Goal: Task Accomplishment & Management: Use online tool/utility

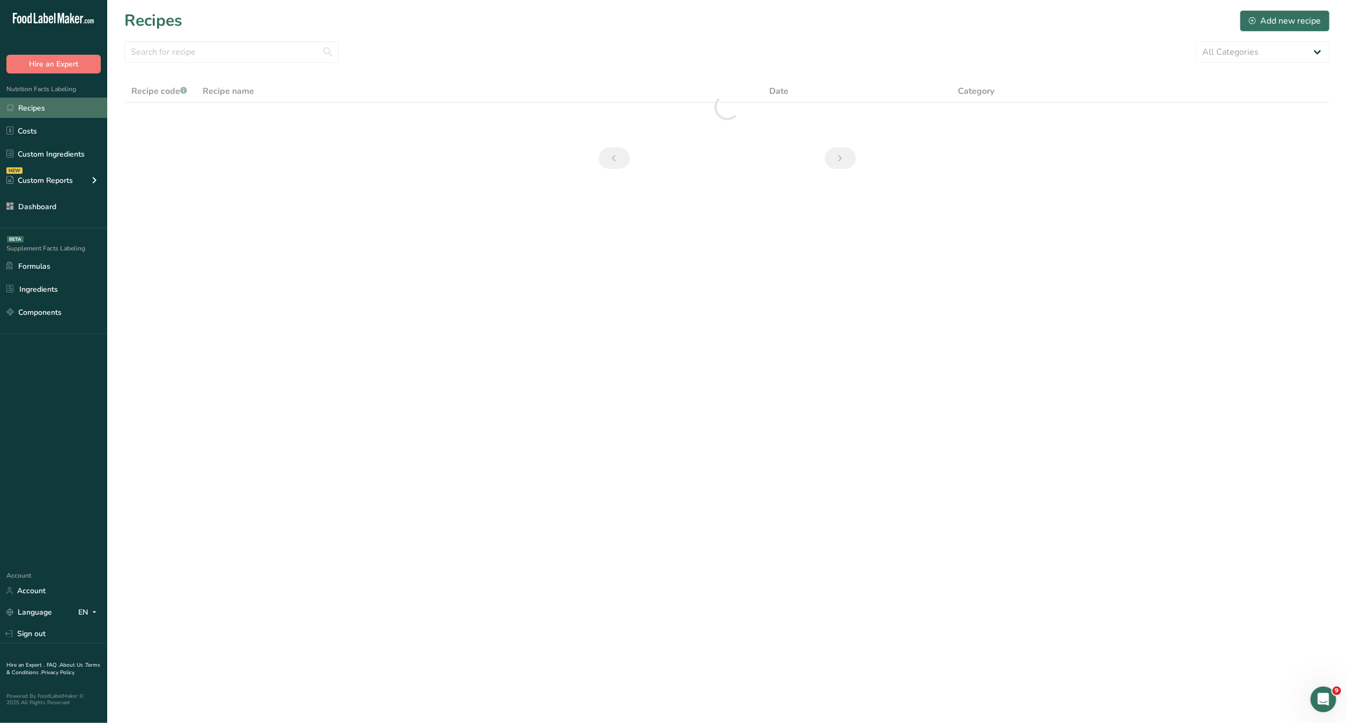
click at [69, 114] on link "Recipes" at bounding box center [53, 108] width 107 height 20
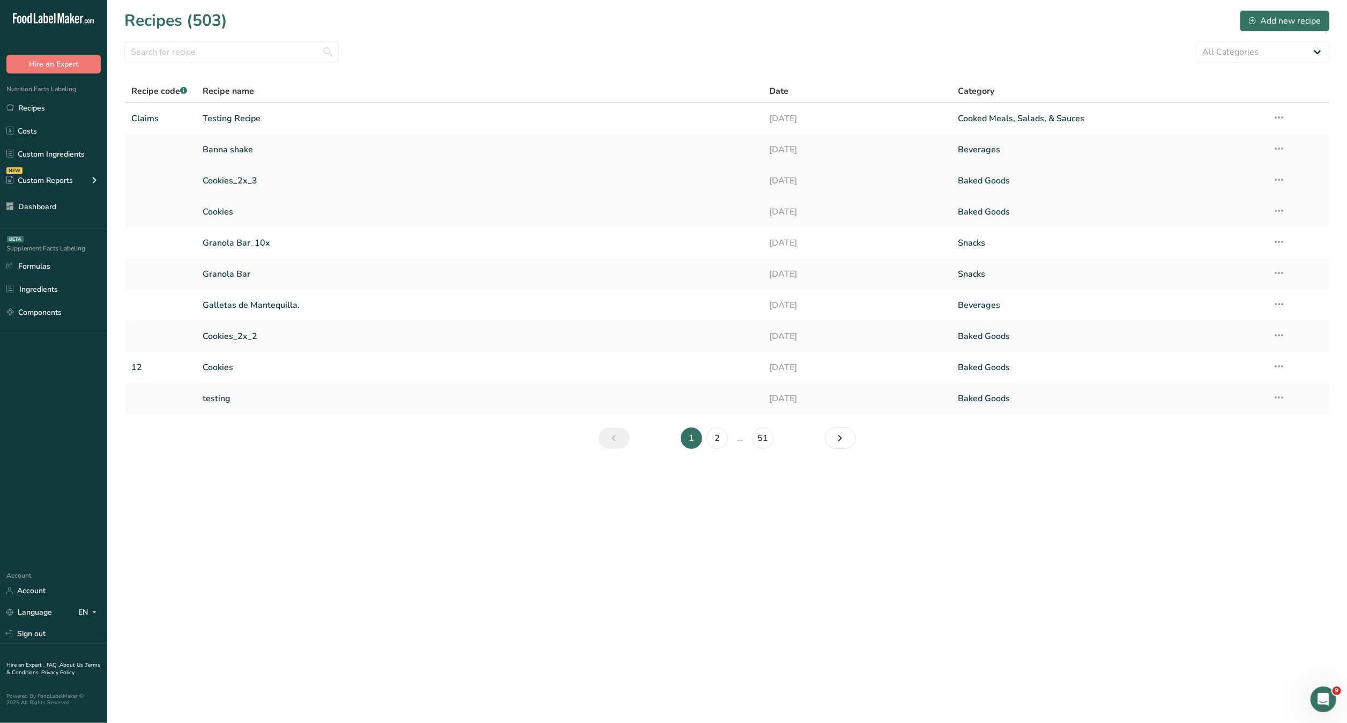
click at [419, 169] on link "Cookies_2x_3" at bounding box center [480, 180] width 554 height 23
click at [376, 149] on link "Banna shake" at bounding box center [480, 149] width 554 height 23
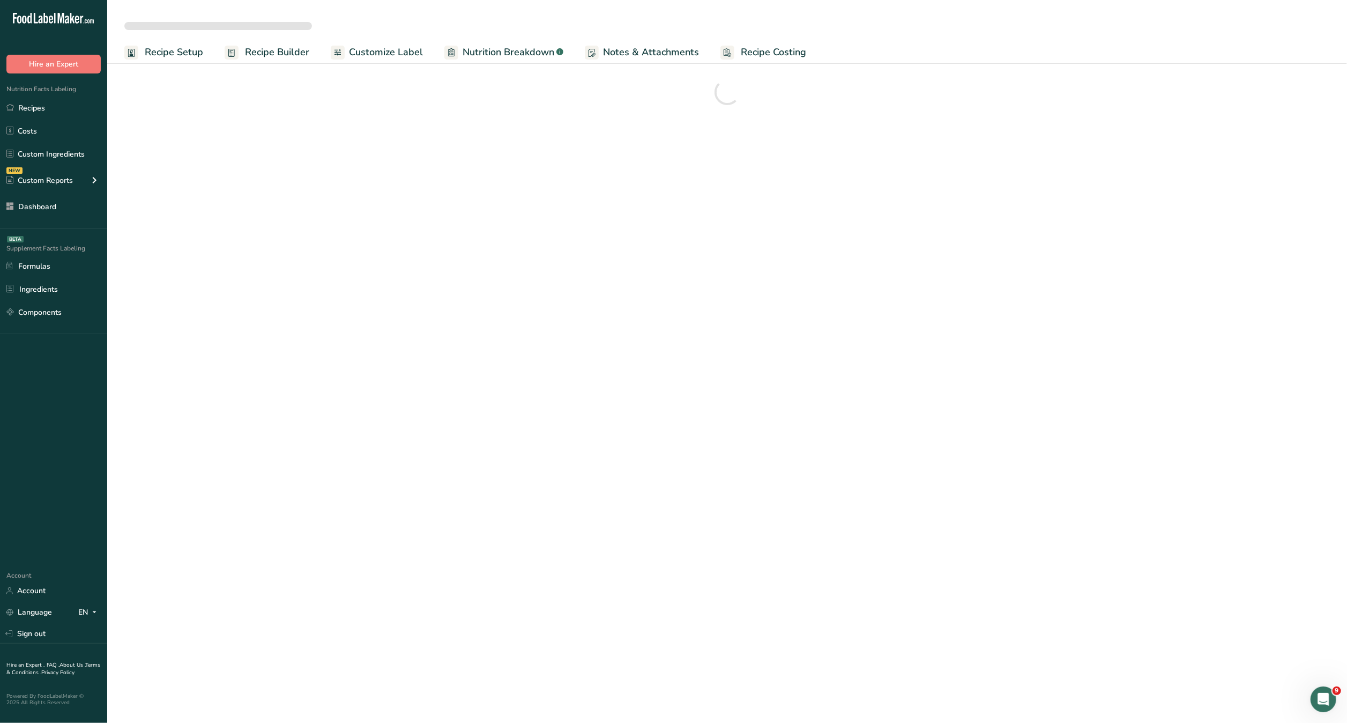
click at [390, 63] on link "Customize Label" at bounding box center [377, 52] width 92 height 24
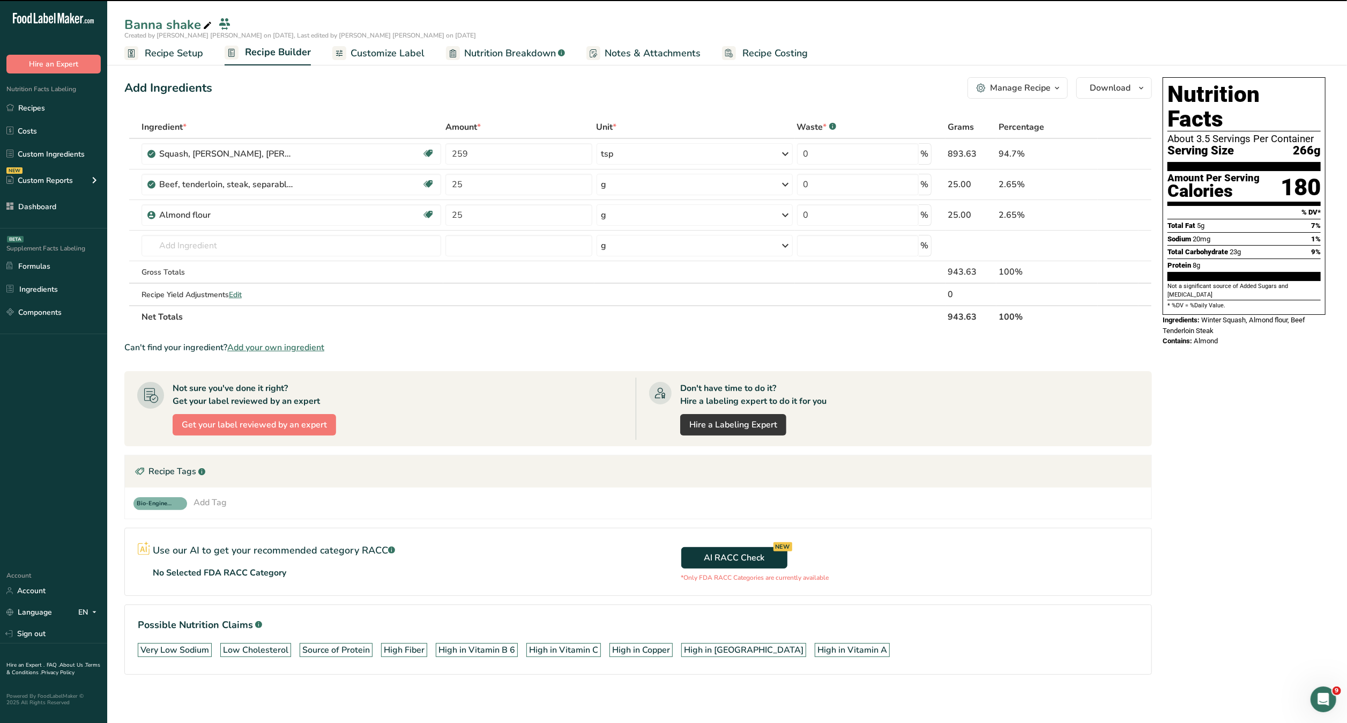
click at [387, 54] on span "Customize Label" at bounding box center [388, 53] width 74 height 14
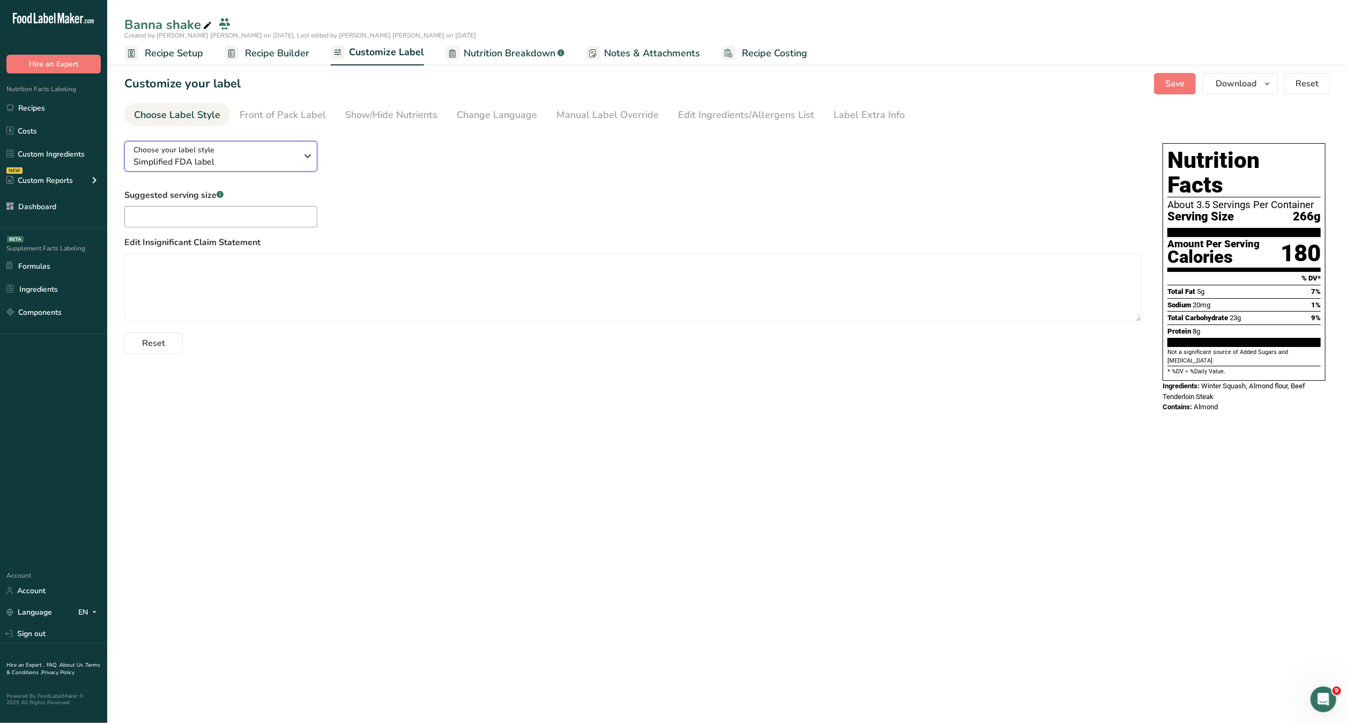
click at [307, 157] on icon "button" at bounding box center [307, 155] width 13 height 19
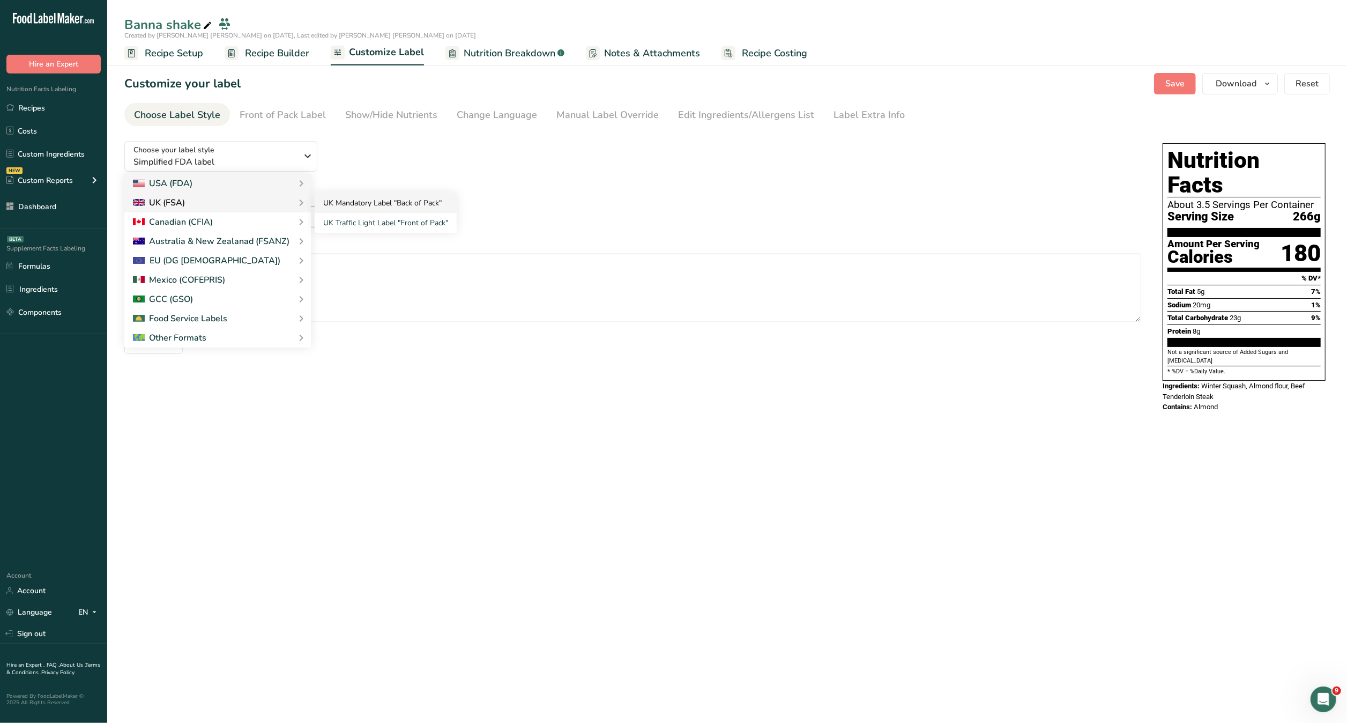
click at [337, 199] on link "UK Mandatory Label "Back of Pack"" at bounding box center [386, 203] width 142 height 20
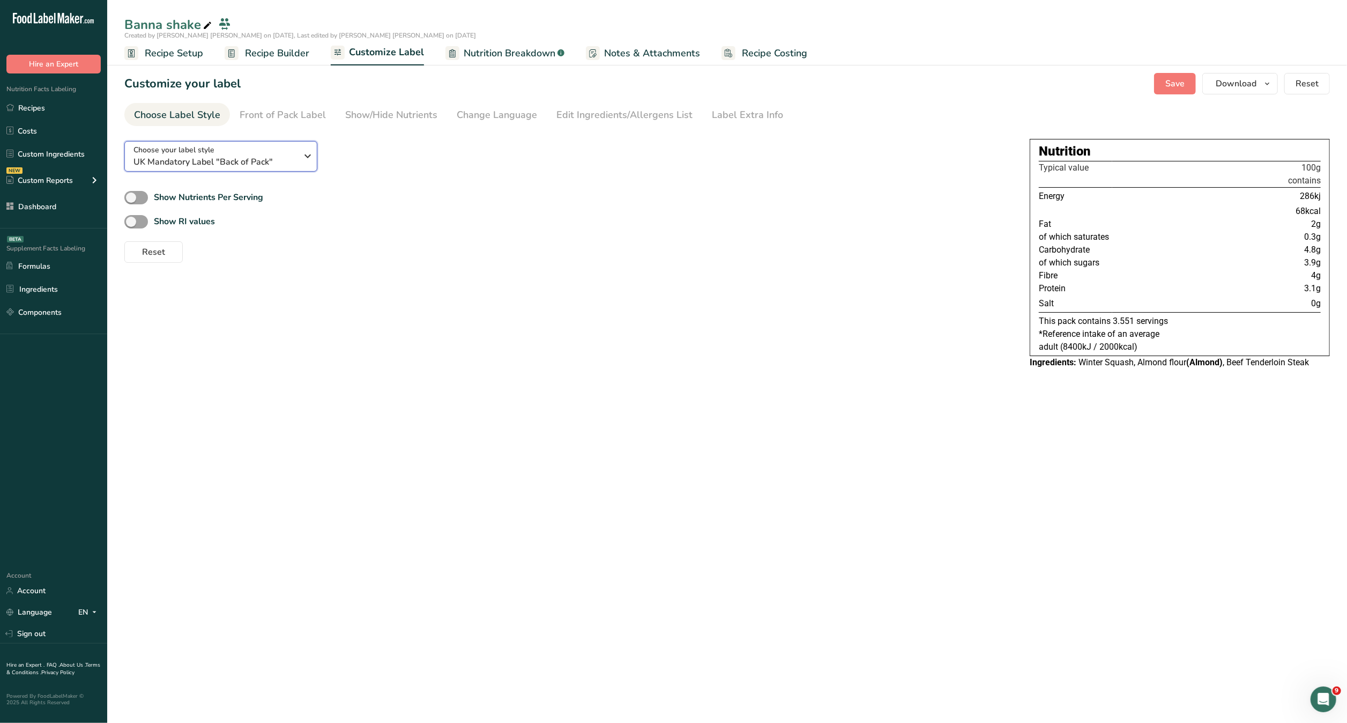
click at [256, 157] on span "UK Mandatory Label "Back of Pack"" at bounding box center [216, 161] width 164 height 13
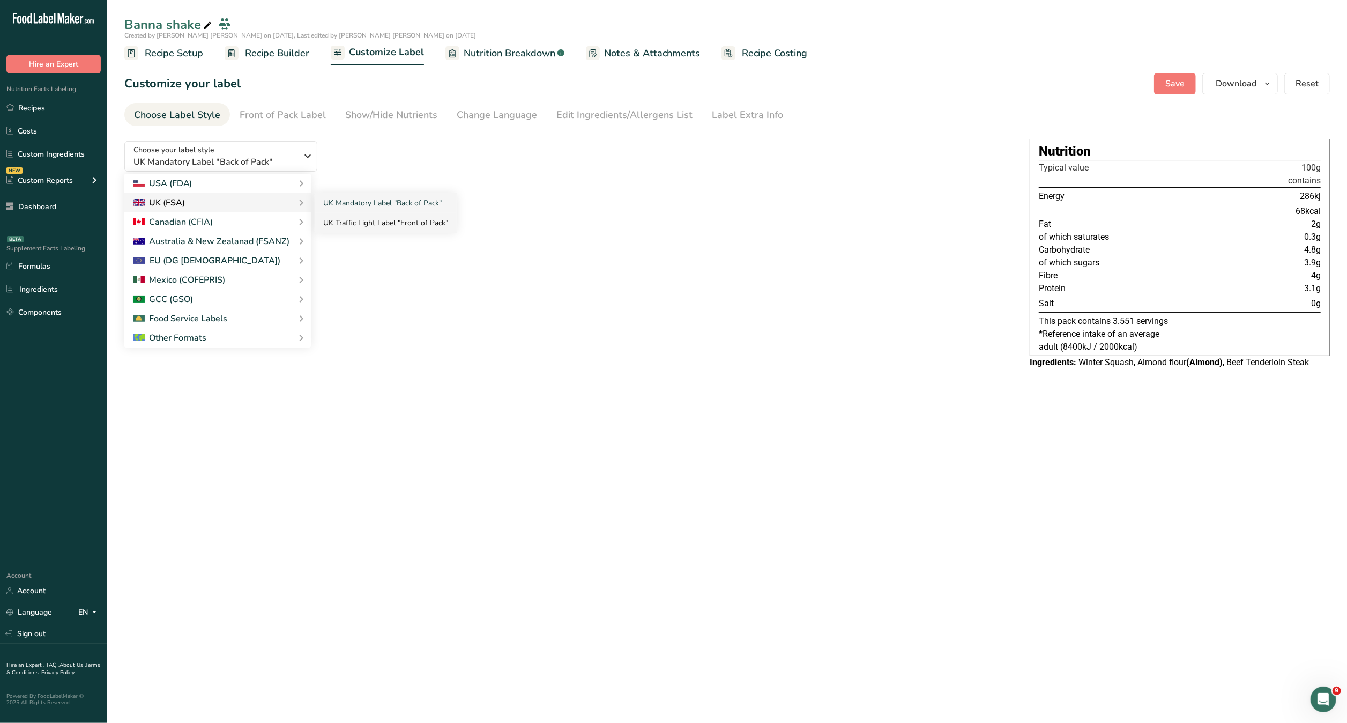
click at [342, 228] on link "UK Traffic Light Label "Front of Pack"" at bounding box center [386, 223] width 142 height 20
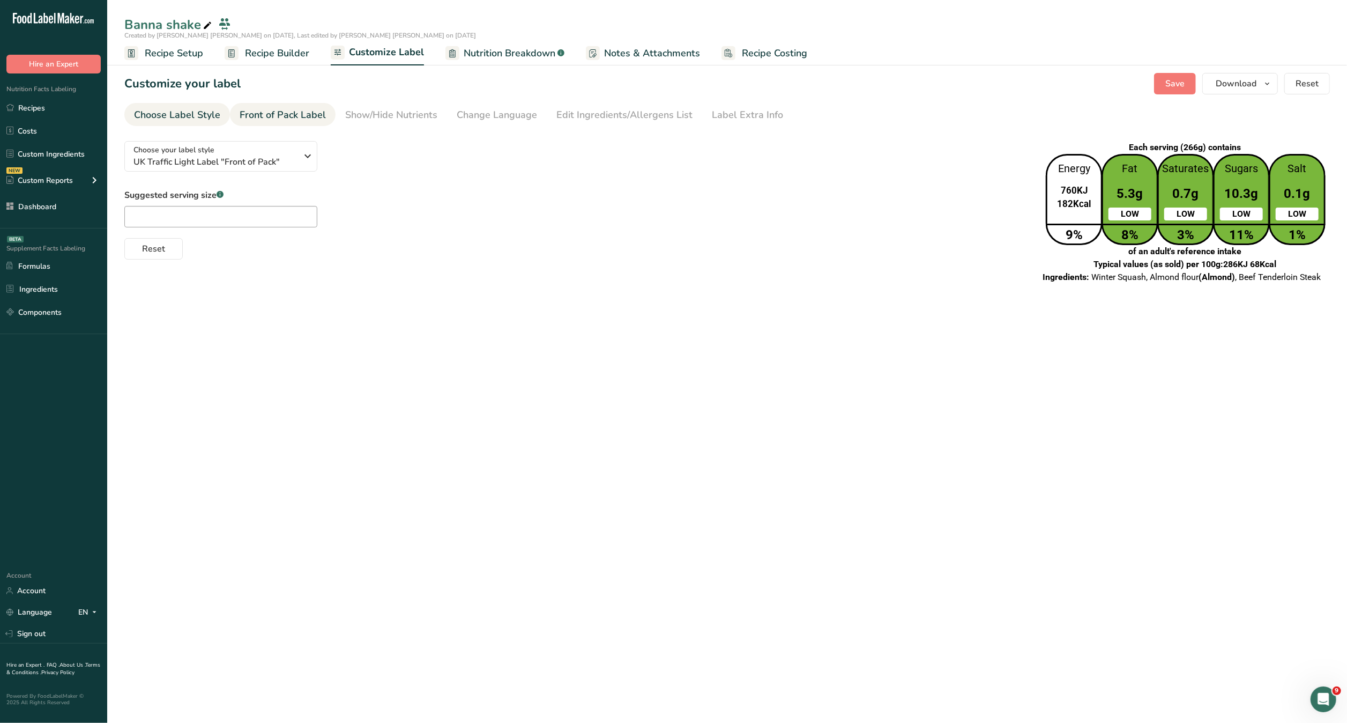
click at [279, 118] on div "Front of Pack Label" at bounding box center [283, 115] width 86 height 14
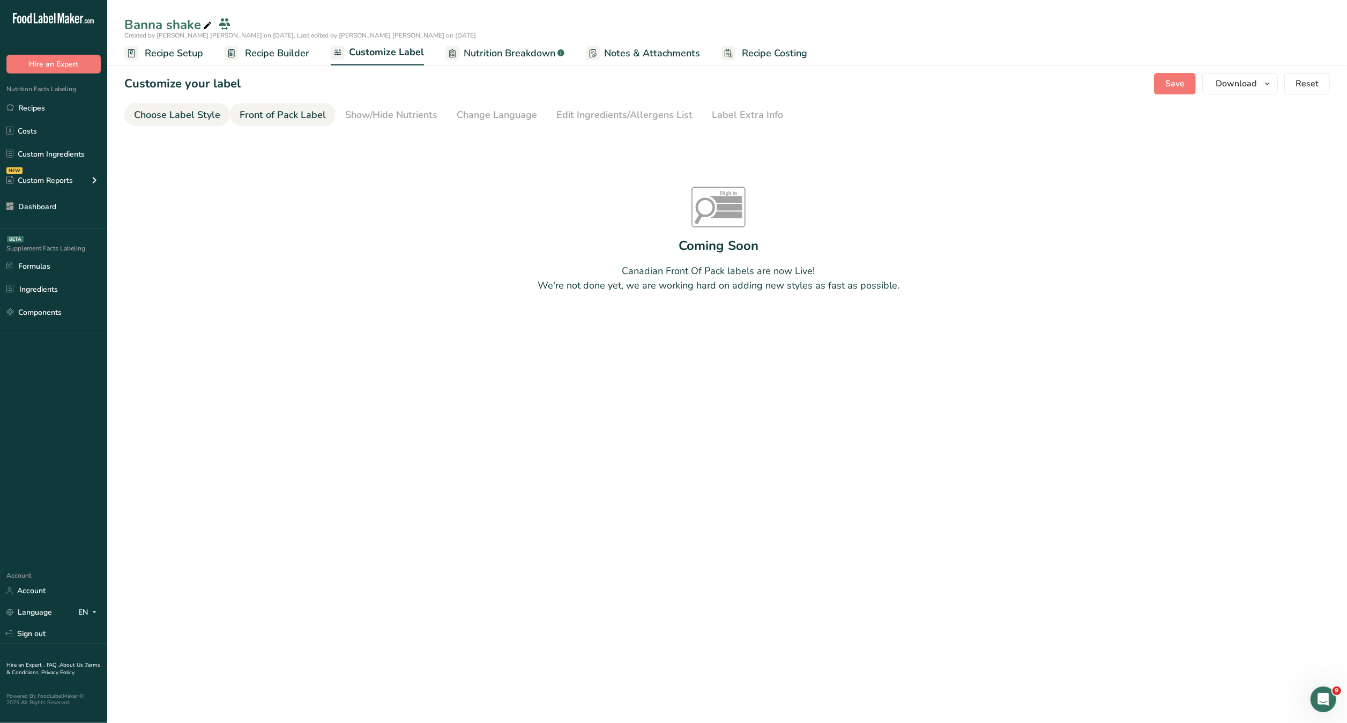
click at [186, 117] on div "Choose Label Style" at bounding box center [177, 115] width 86 height 14
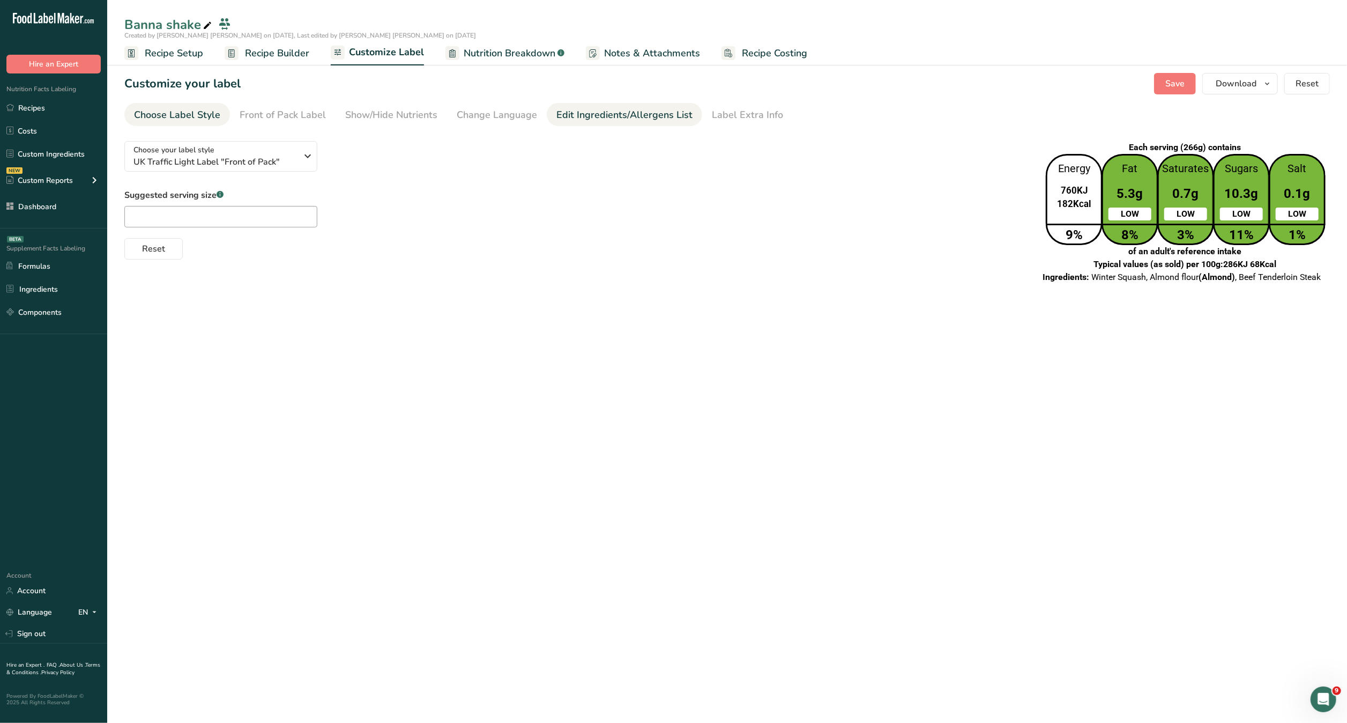
click at [582, 120] on div "Edit Ingredients/Allergens List" at bounding box center [625, 115] width 136 height 14
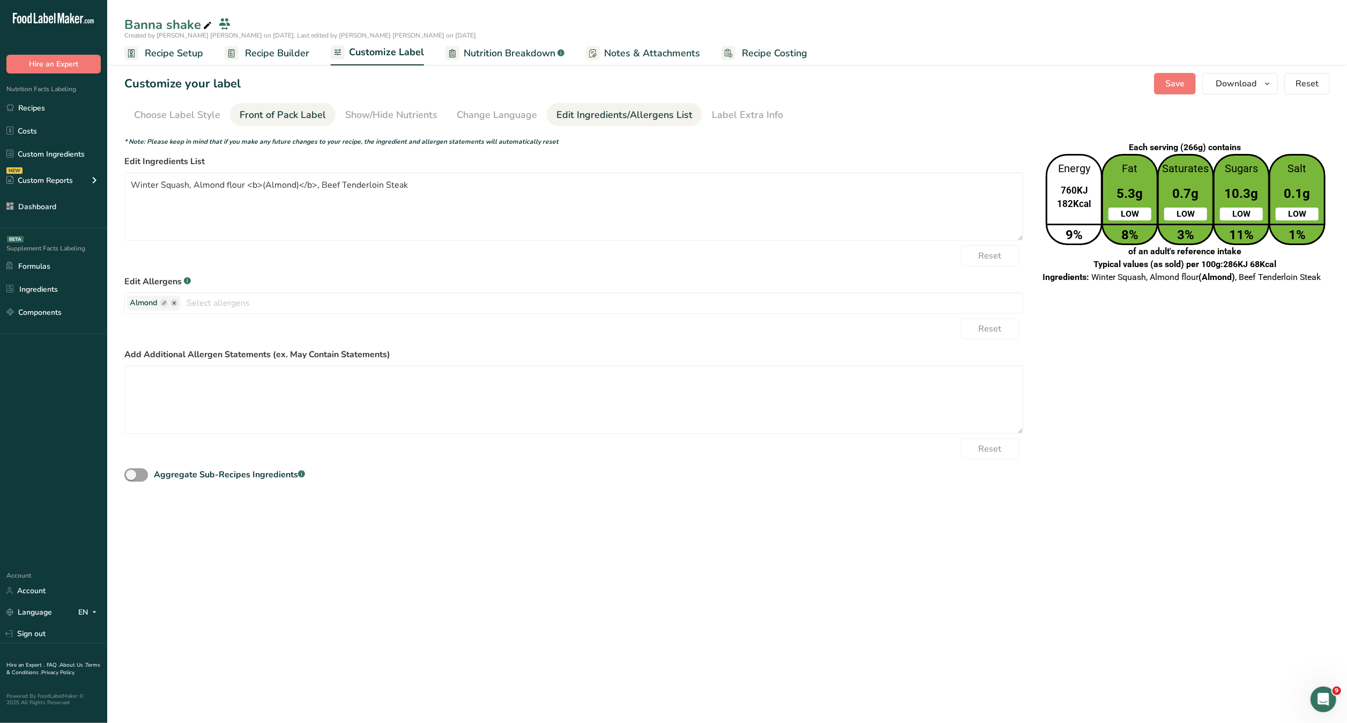
click at [288, 109] on div "Front of Pack Label" at bounding box center [283, 115] width 86 height 14
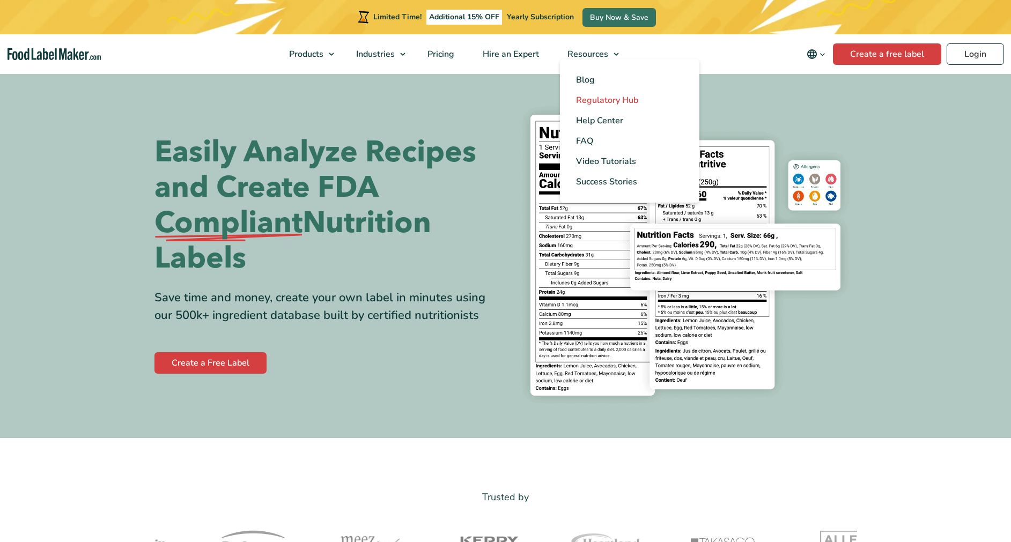
click at [607, 98] on span "Regulatory Hub" at bounding box center [607, 100] width 62 height 12
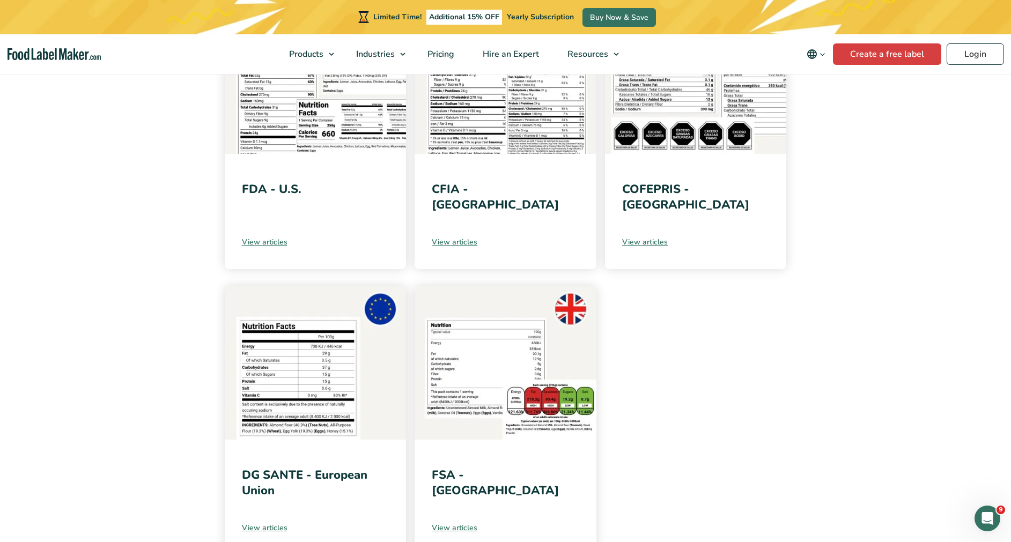
scroll to position [297, 0]
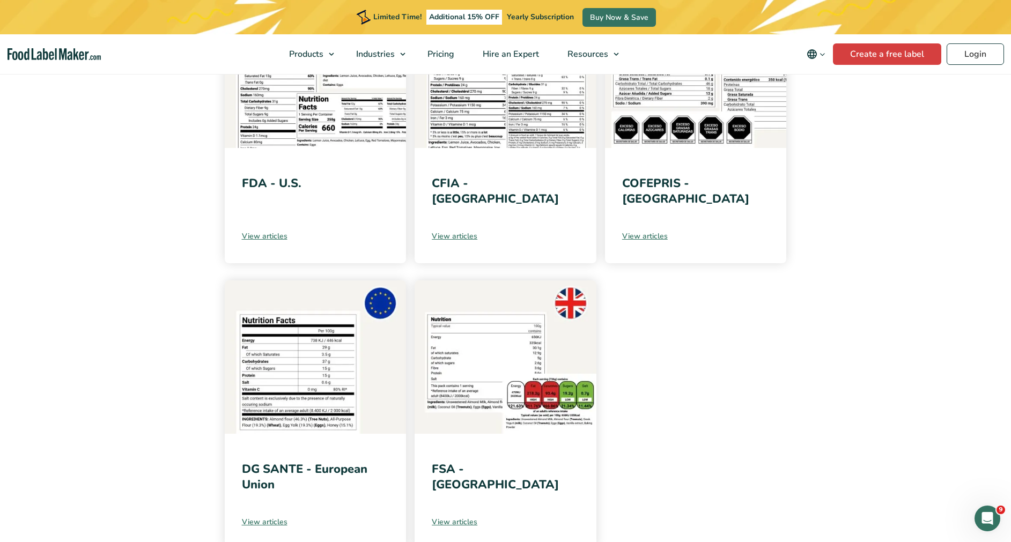
click at [458, 407] on img at bounding box center [505, 356] width 182 height 153
